Goal: Information Seeking & Learning: Learn about a topic

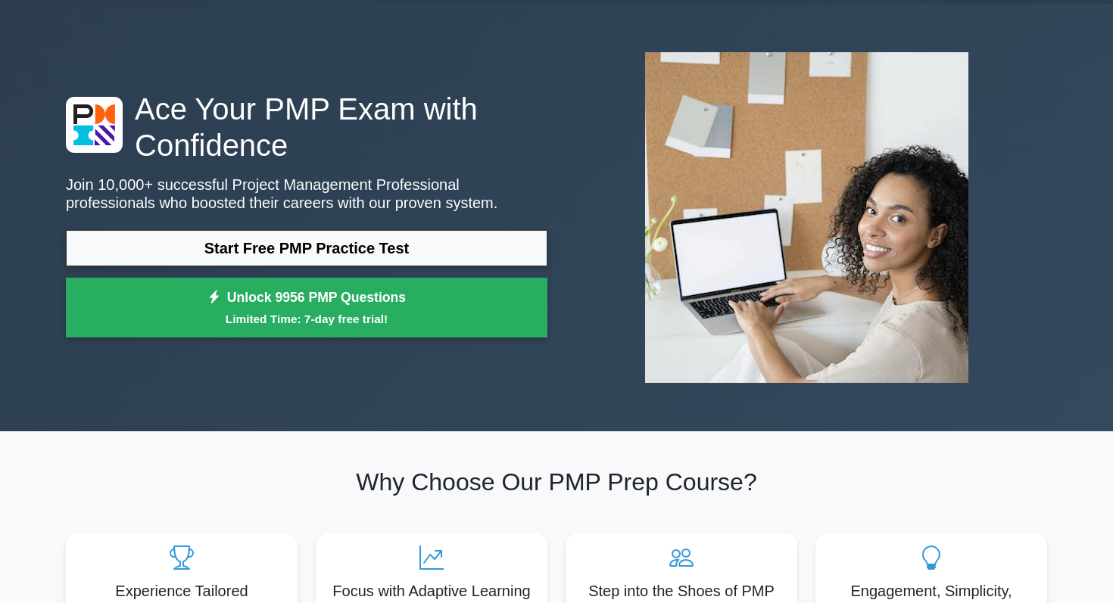
scroll to position [48, 0]
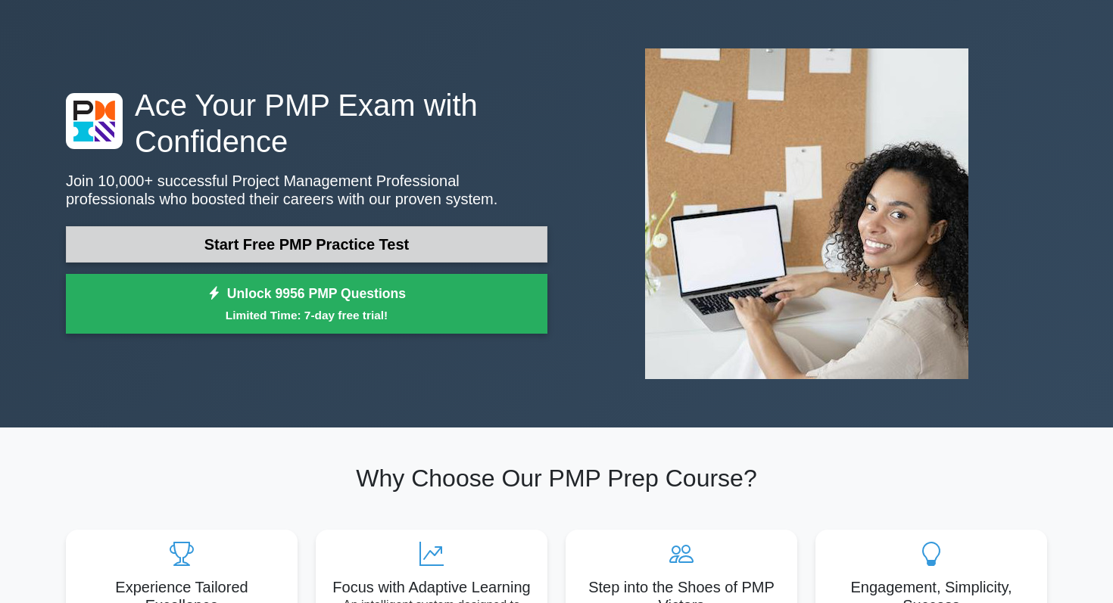
click at [328, 248] on link "Start Free PMP Practice Test" at bounding box center [306, 244] width 481 height 36
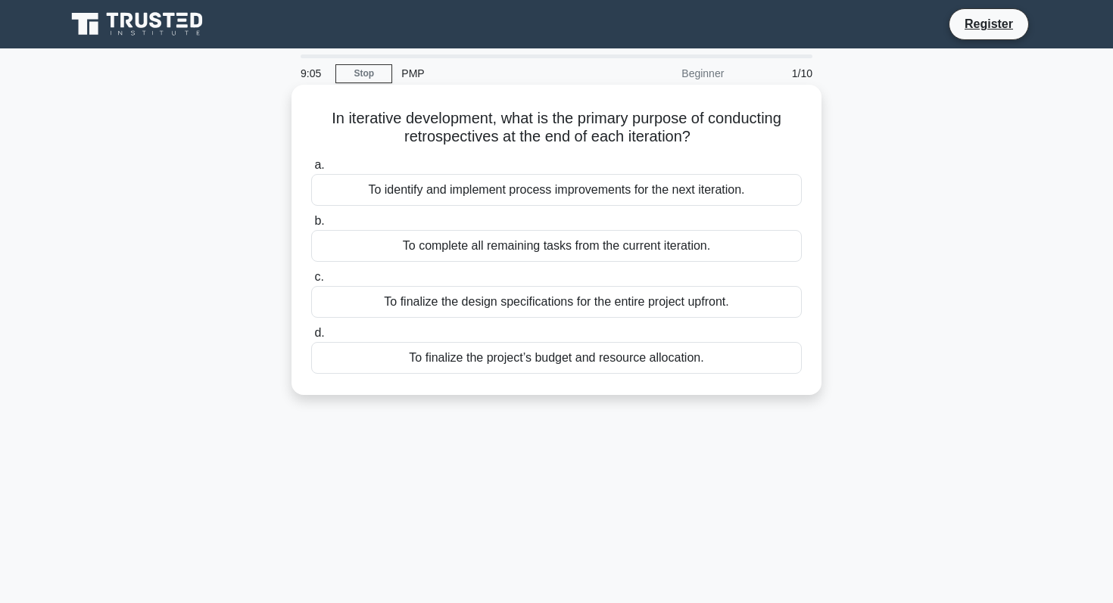
click at [591, 194] on div "To identify and implement process improvements for the next iteration." at bounding box center [556, 190] width 491 height 32
click at [311, 170] on input "a. To identify and implement process improvements for the next iteration." at bounding box center [311, 165] width 0 height 10
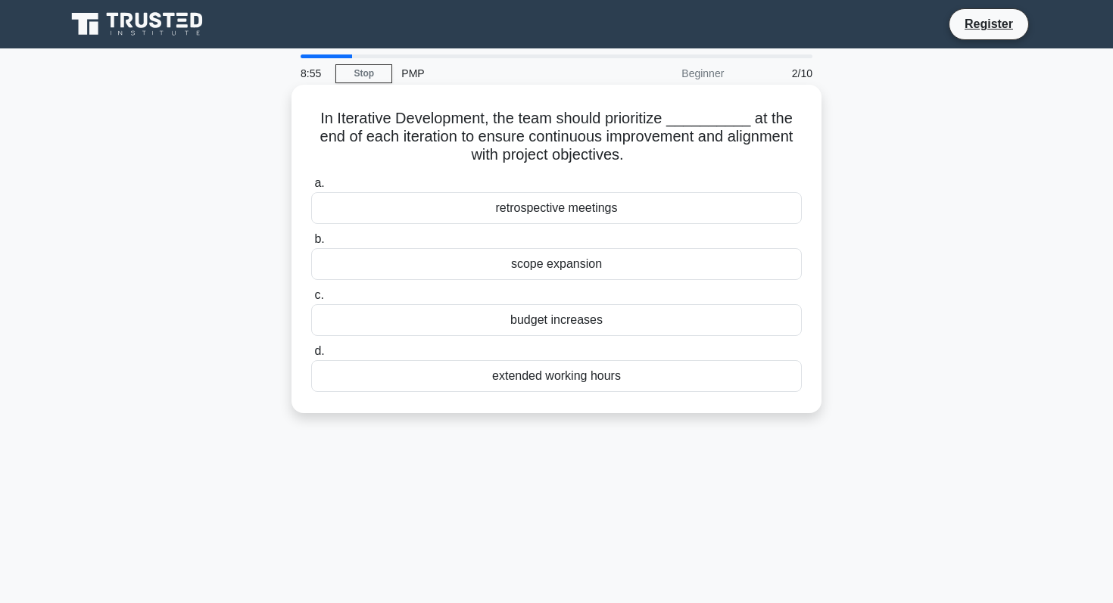
click at [606, 207] on div "retrospective meetings" at bounding box center [556, 208] width 491 height 32
click at [311, 189] on input "a. retrospective meetings" at bounding box center [311, 184] width 0 height 10
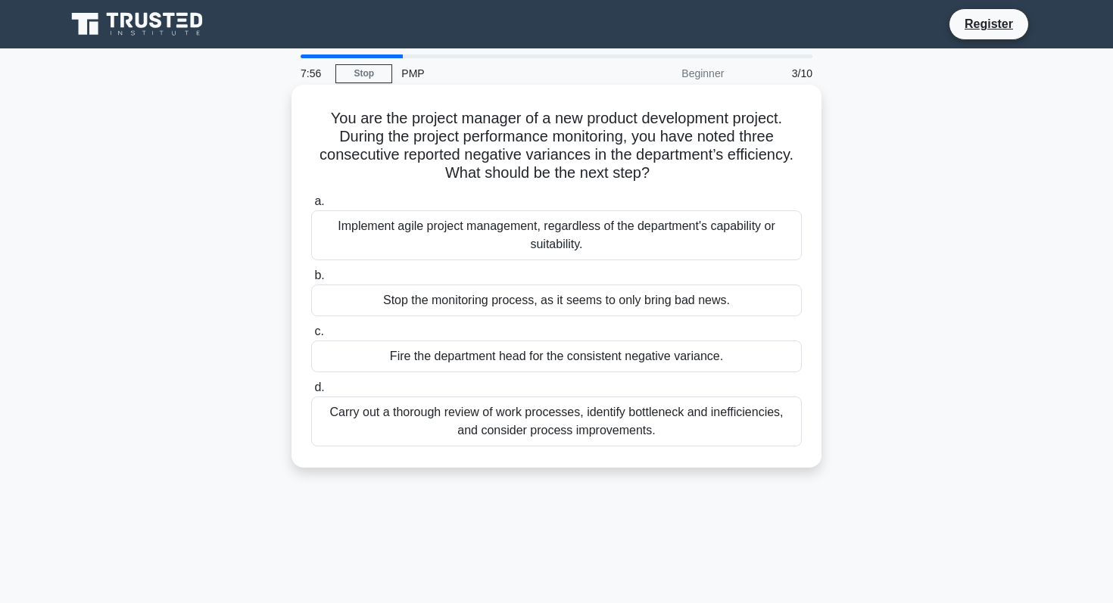
click at [603, 426] on div "Carry out a thorough review of work processes, identify bottleneck and ineffici…" at bounding box center [556, 422] width 491 height 50
click at [311, 393] on input "d. Carry out a thorough review of work processes, identify bottleneck and ineff…" at bounding box center [311, 388] width 0 height 10
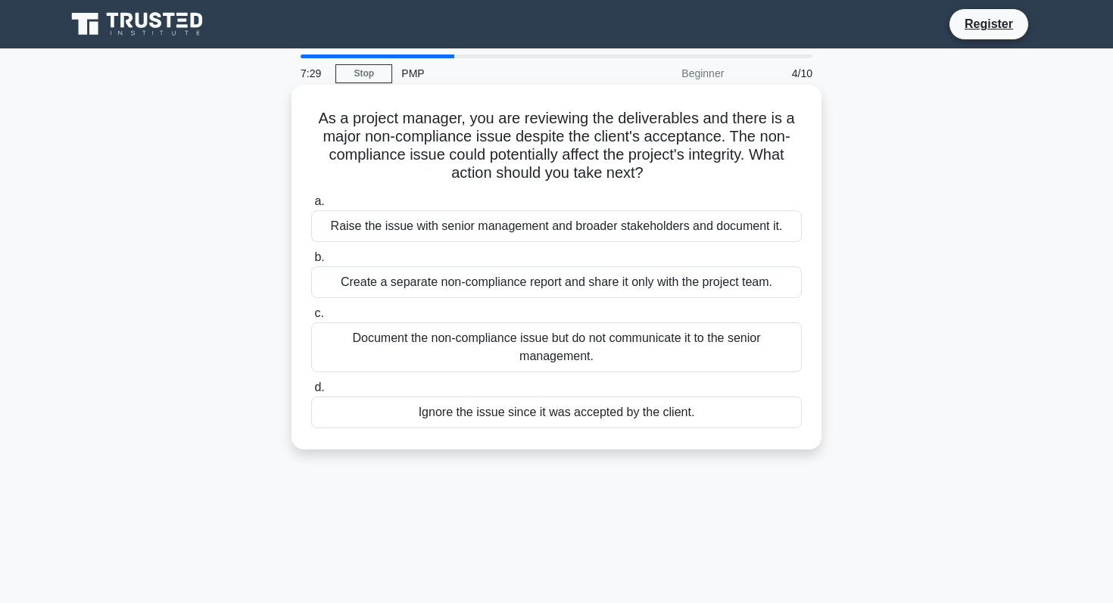
click at [692, 232] on div "Raise the issue with senior management and broader stakeholders and document it." at bounding box center [556, 226] width 491 height 32
click at [311, 207] on input "a. Raise the issue with senior management and broader stakeholders and document…" at bounding box center [311, 202] width 0 height 10
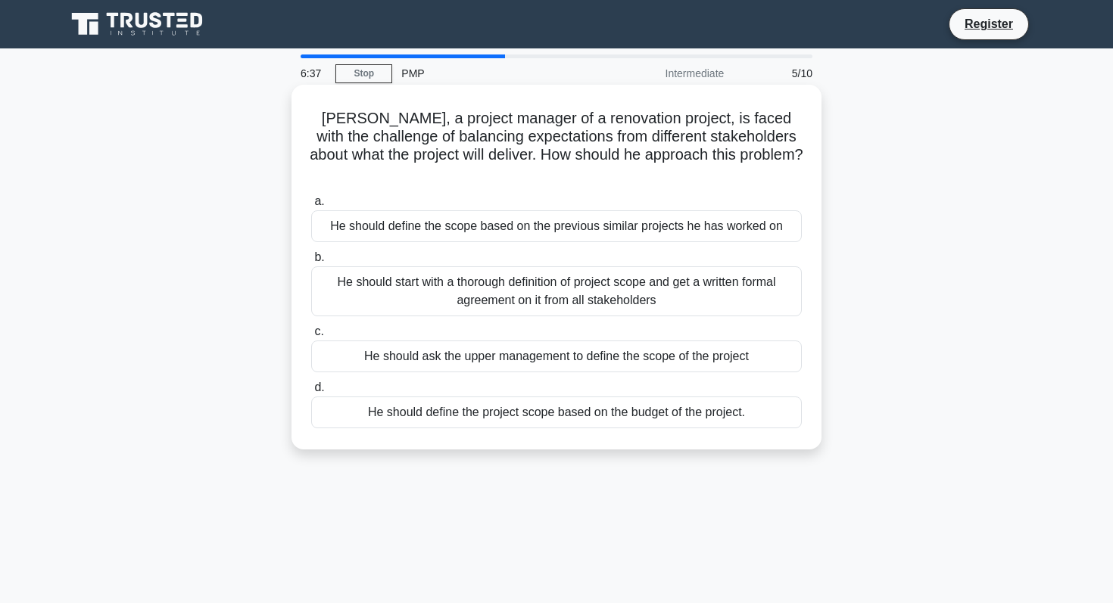
click at [578, 282] on div "He should start with a thorough definition of project scope and get a written f…" at bounding box center [556, 291] width 491 height 50
click at [311, 263] on input "b. He should start with a thorough definition of project scope and get a writte…" at bounding box center [311, 258] width 0 height 10
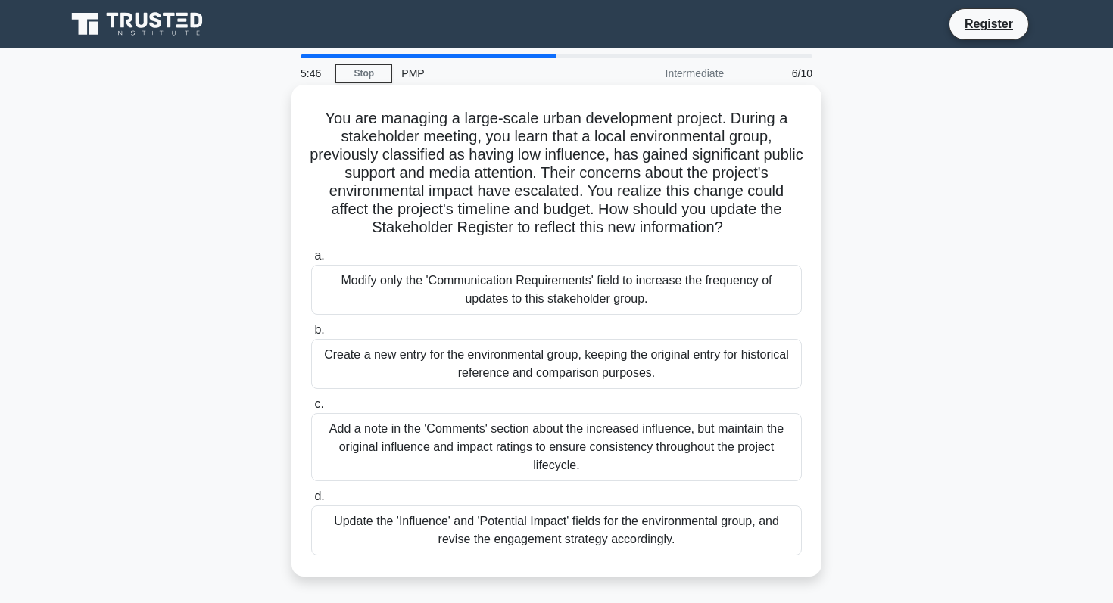
click at [608, 537] on div "Update the 'Influence' and 'Potential Impact' fields for the environmental grou…" at bounding box center [556, 531] width 491 height 50
click at [311, 502] on input "d. Update the 'Influence' and 'Potential Impact' fields for the environmental g…" at bounding box center [311, 497] width 0 height 10
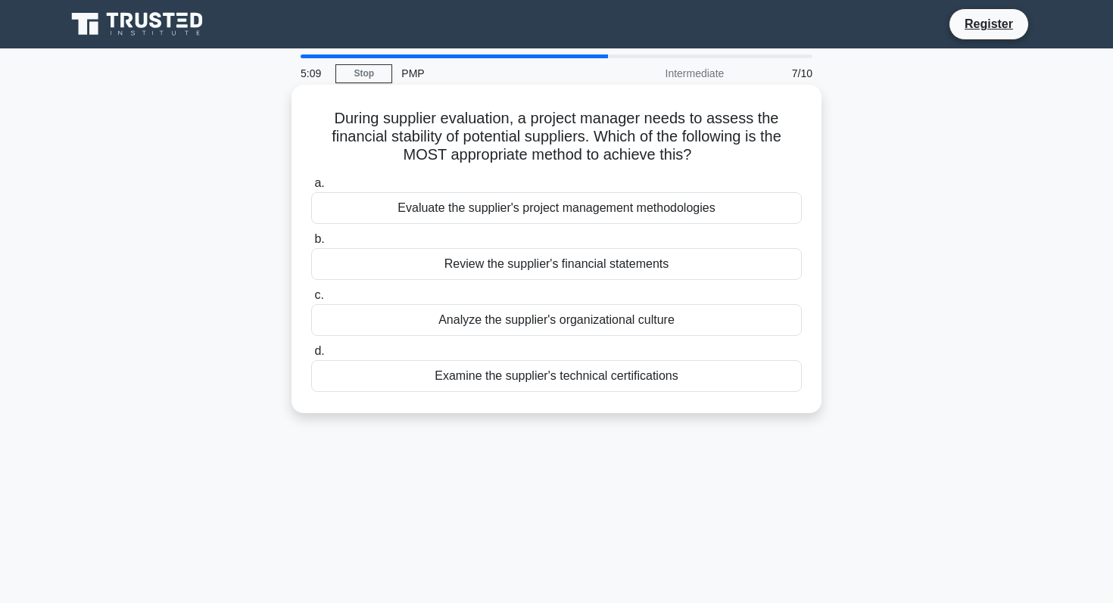
click at [587, 268] on div "Review the supplier's financial statements" at bounding box center [556, 264] width 491 height 32
click at [311, 245] on input "b. Review the supplier's financial statements" at bounding box center [311, 240] width 0 height 10
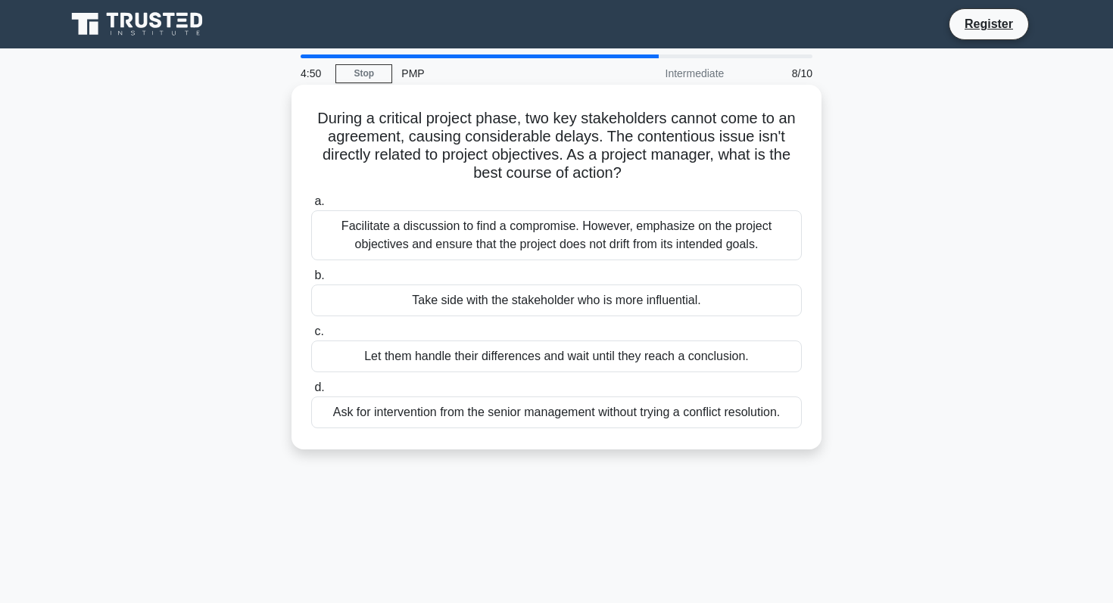
click at [596, 238] on div "Facilitate a discussion to find a compromise. However, emphasize on the project…" at bounding box center [556, 235] width 491 height 50
click at [311, 207] on input "a. Facilitate a discussion to find a compromise. However, emphasize on the proj…" at bounding box center [311, 202] width 0 height 10
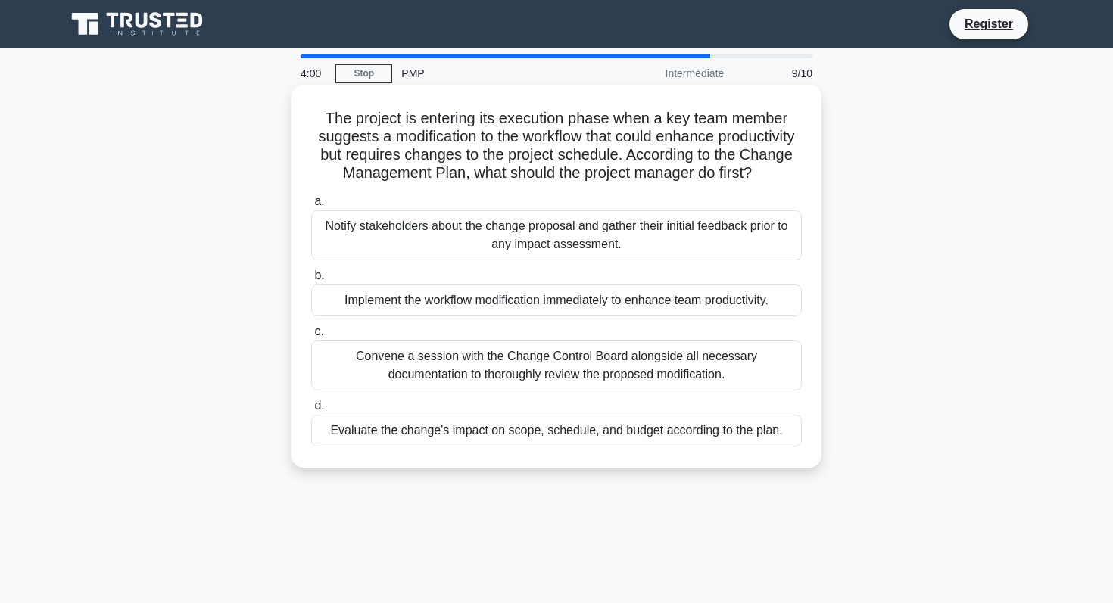
click at [594, 370] on div "Convene a session with the Change Control Board alongside all necessary documen…" at bounding box center [556, 366] width 491 height 50
click at [311, 337] on input "c. Convene a session with the Change Control Board alongside all necessary docu…" at bounding box center [311, 332] width 0 height 10
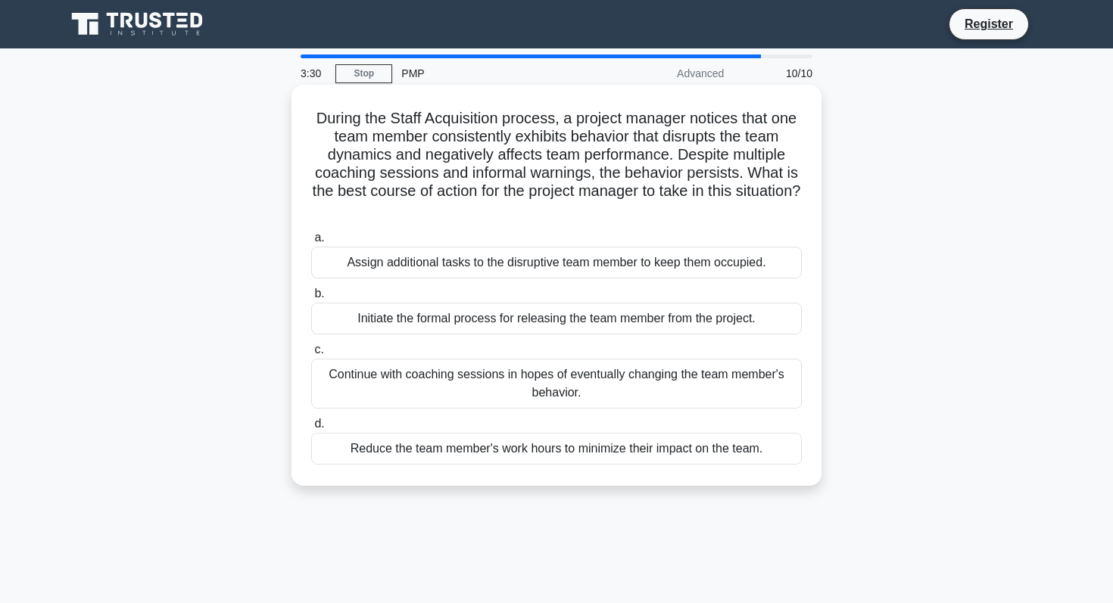
click at [597, 329] on div "Initiate the formal process for releasing the team member from the project." at bounding box center [556, 319] width 491 height 32
click at [311, 299] on input "b. Initiate the formal process for releasing the team member from the project." at bounding box center [311, 294] width 0 height 10
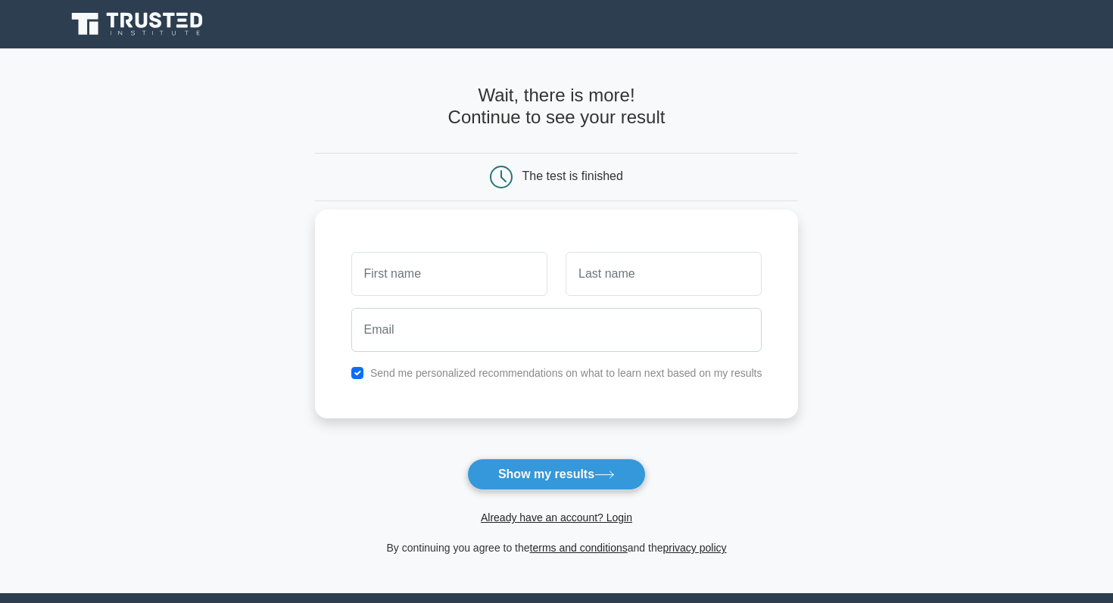
click at [434, 263] on input "text" at bounding box center [449, 274] width 196 height 44
type input "Priyanka"
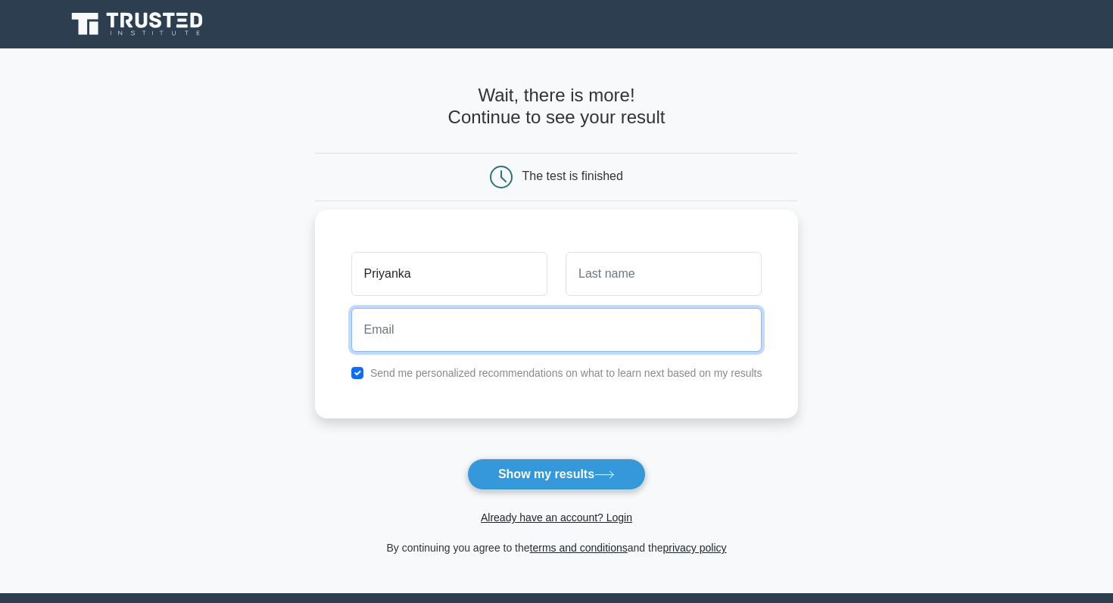
click at [462, 331] on input "email" at bounding box center [556, 330] width 411 height 44
type input "Priyankabayee05@gmail.com"
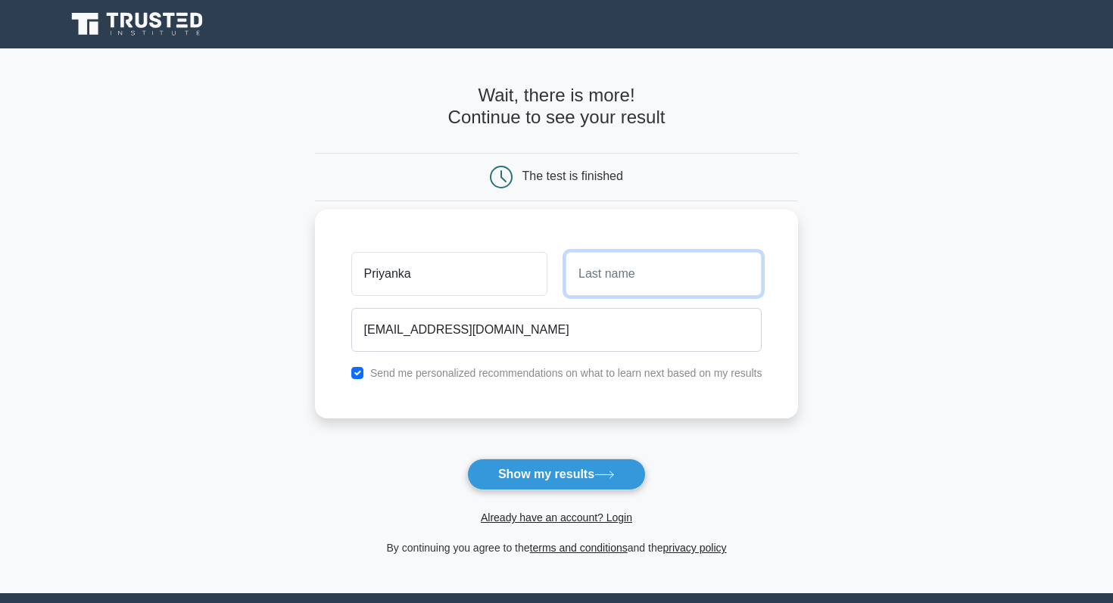
click at [609, 288] on input "text" at bounding box center [664, 274] width 196 height 44
type input "Bayee"
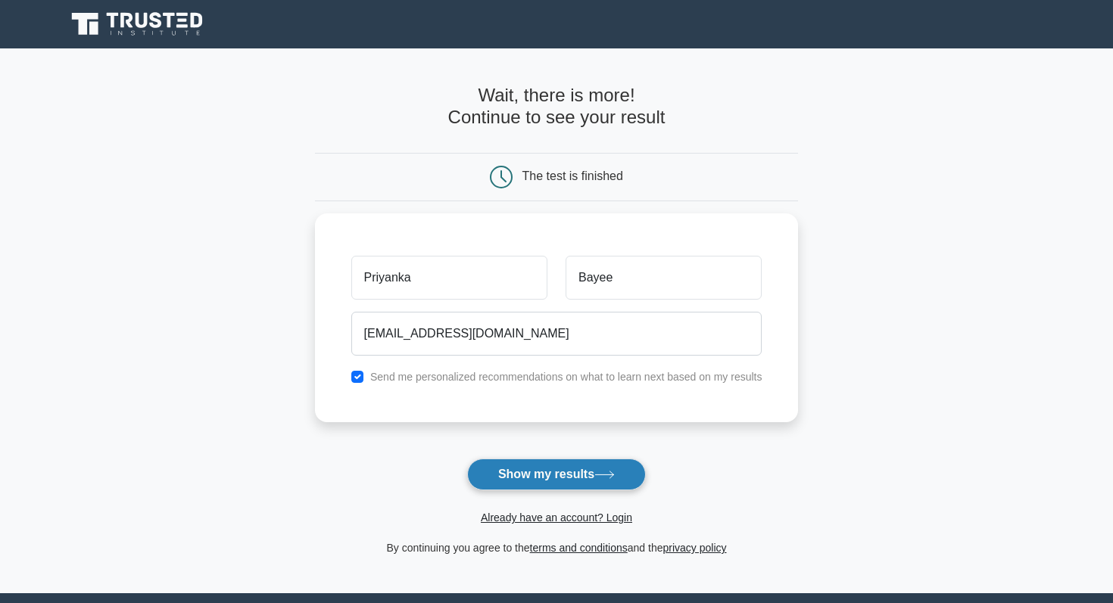
click at [515, 473] on button "Show my results" at bounding box center [556, 475] width 179 height 32
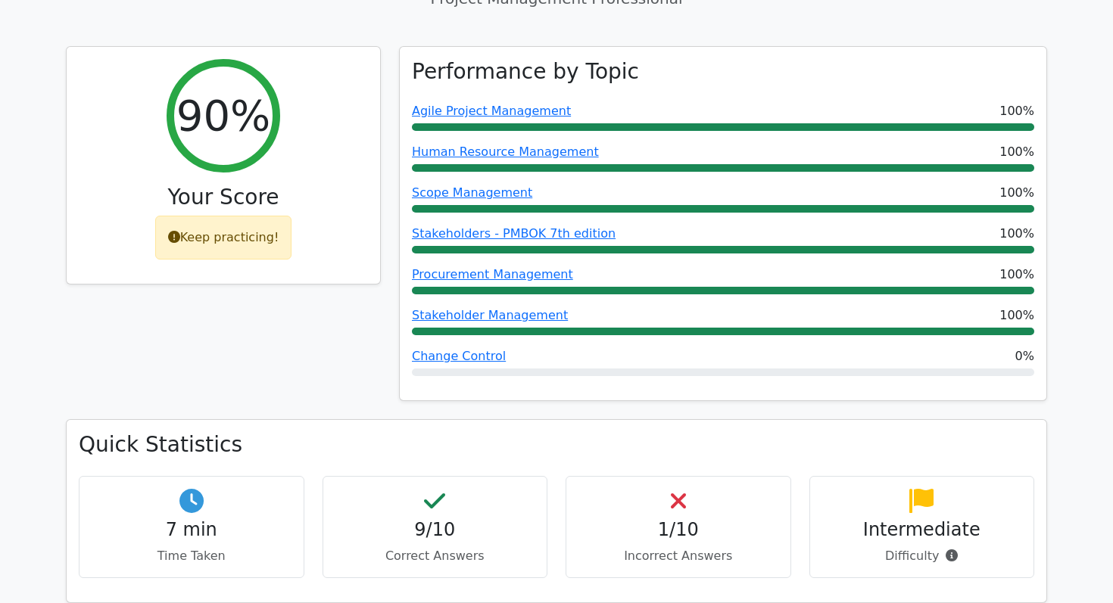
scroll to position [640, 0]
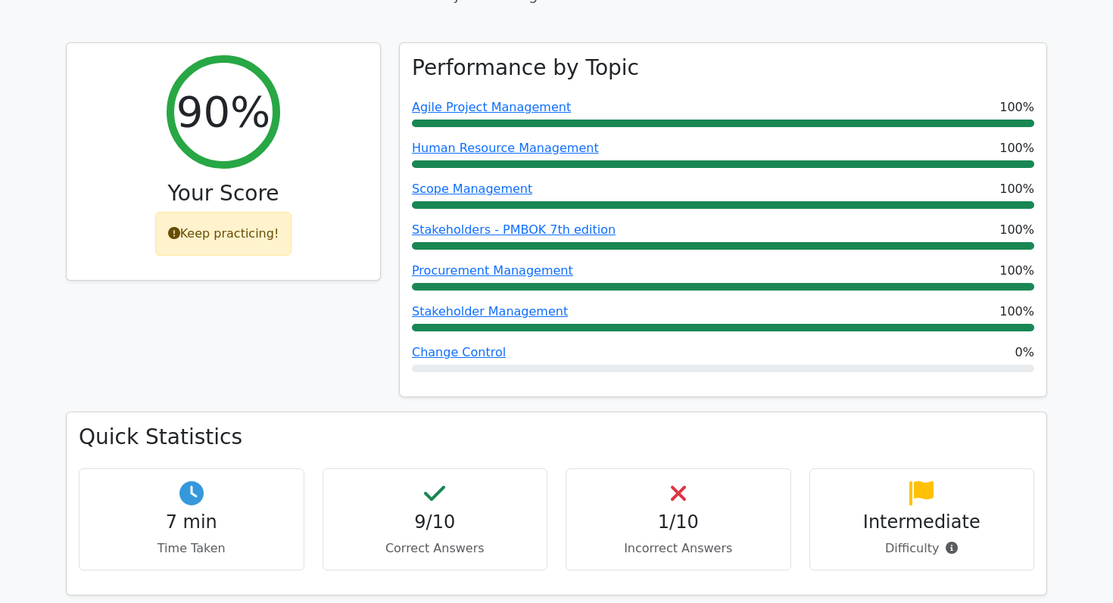
click at [683, 512] on h4 "1/10" at bounding box center [678, 523] width 200 height 22
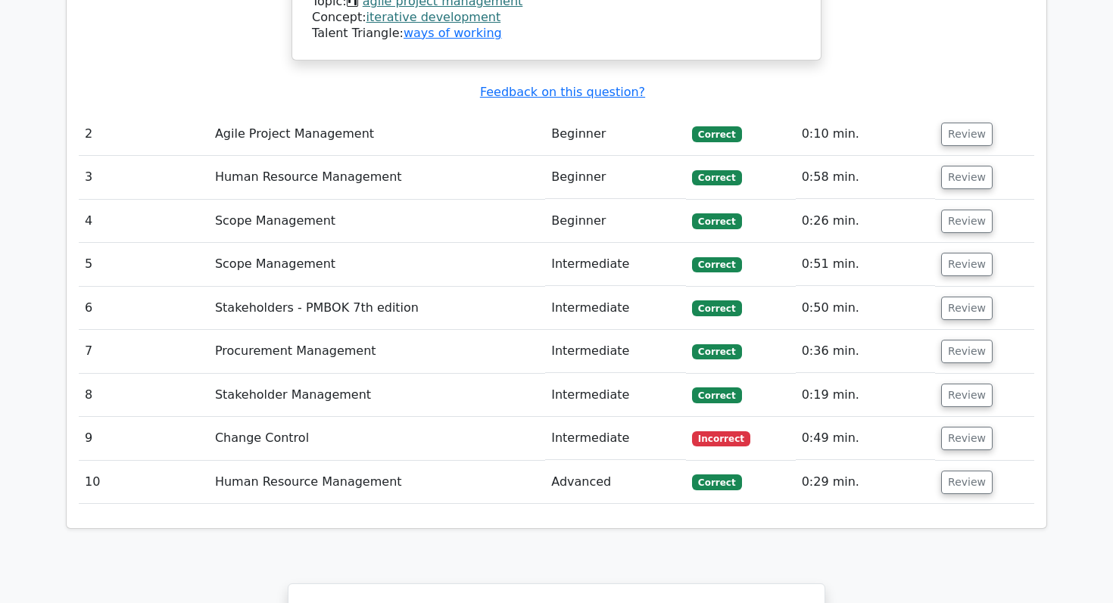
scroll to position [2004, 0]
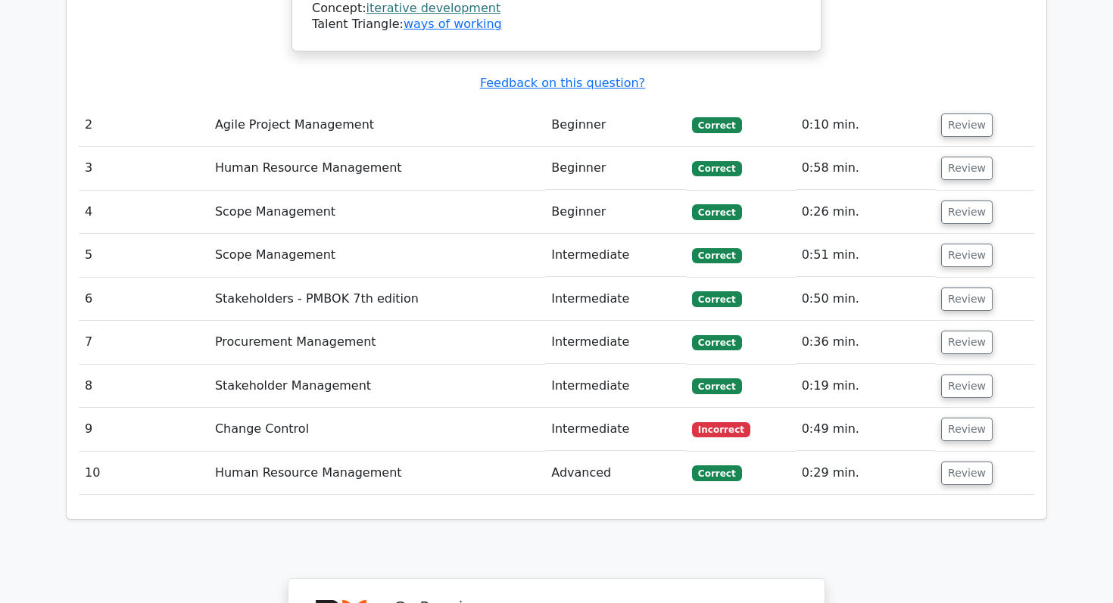
click at [740, 422] on span "Incorrect" at bounding box center [721, 429] width 58 height 15
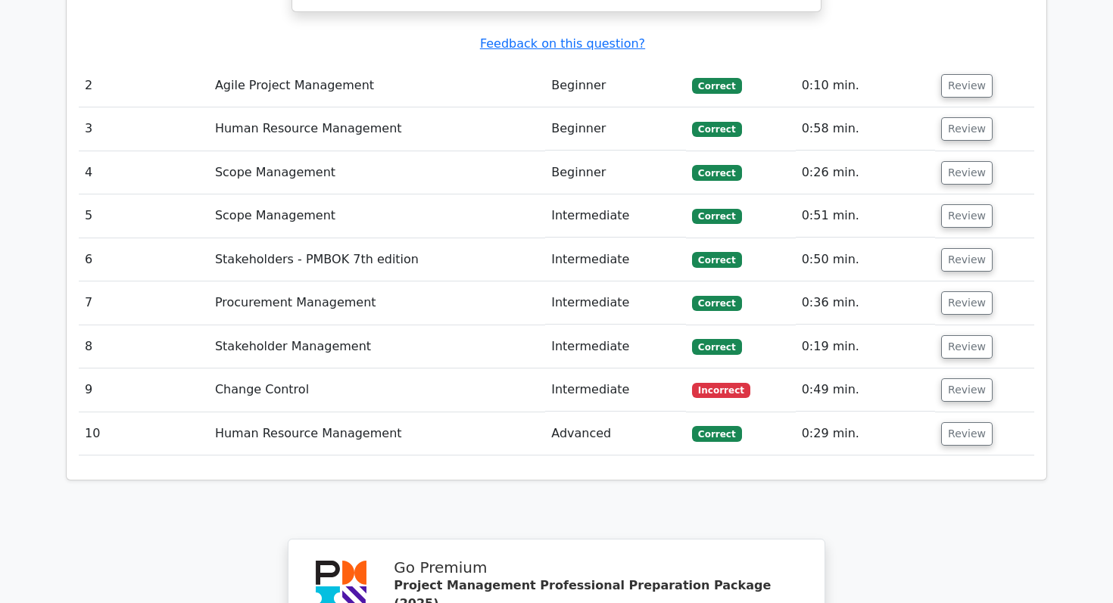
scroll to position [2049, 0]
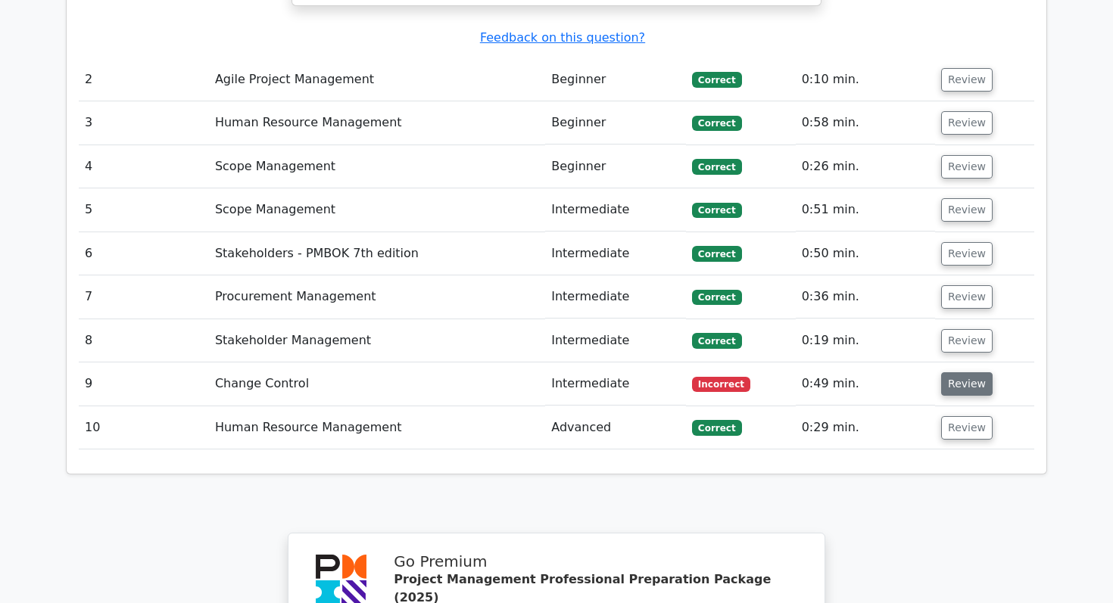
click at [973, 372] on button "Review" at bounding box center [966, 383] width 51 height 23
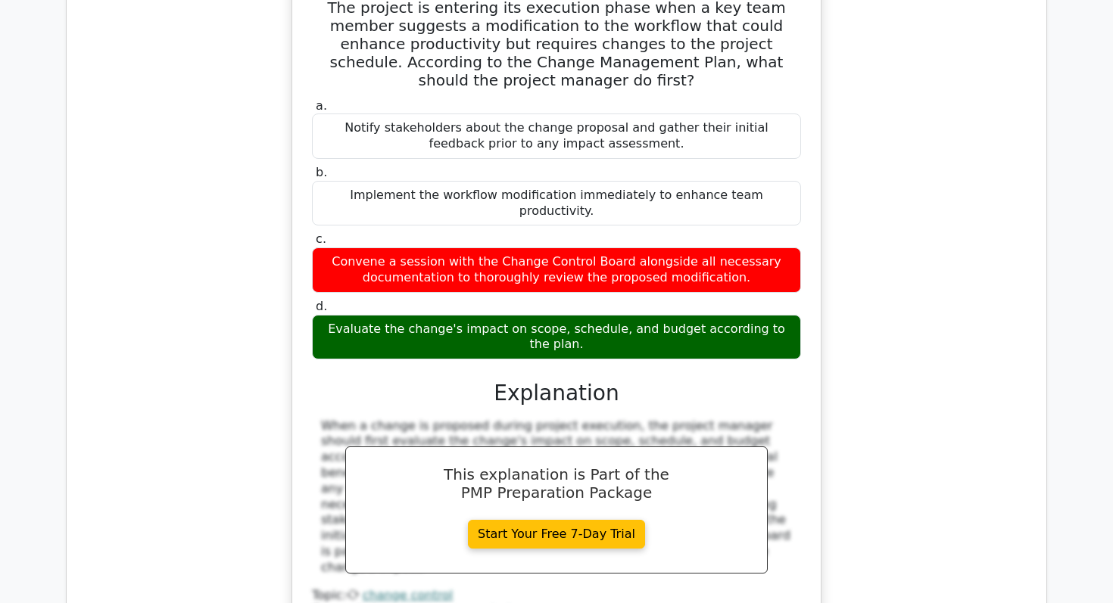
scroll to position [2459, 0]
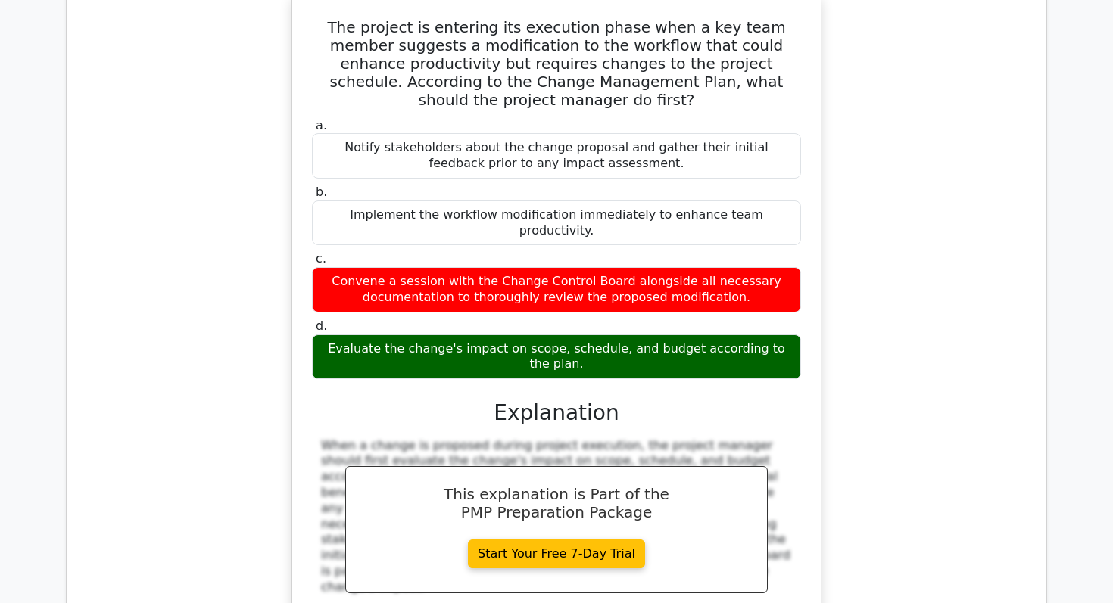
click at [584, 335] on div "Evaluate the change's impact on scope, schedule, and budget according to the pl…" at bounding box center [556, 357] width 489 height 45
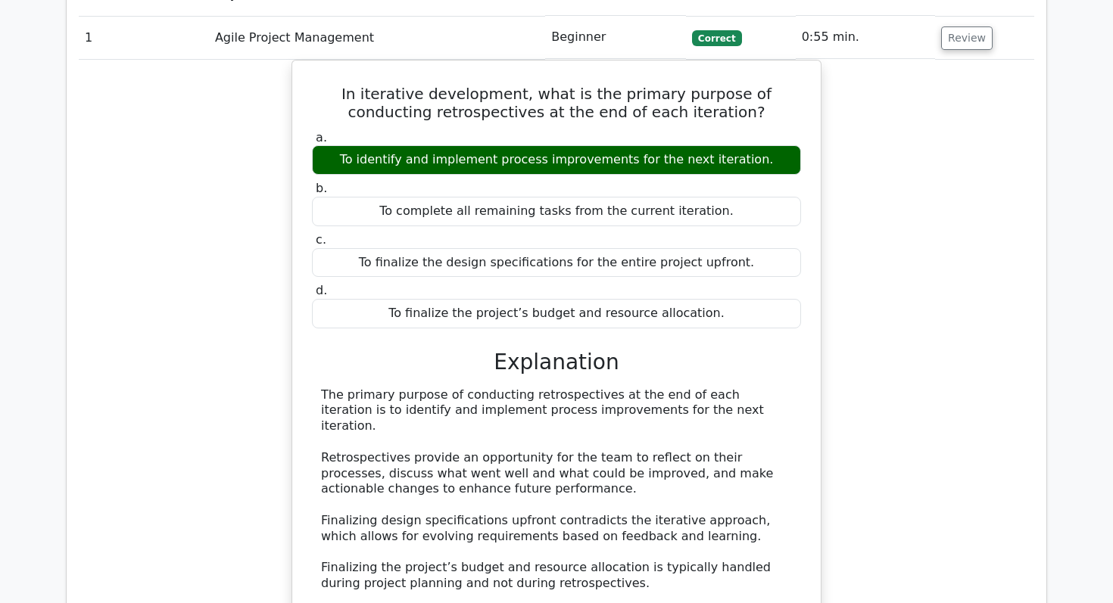
scroll to position [1295, 0]
